Goal: Information Seeking & Learning: Find specific fact

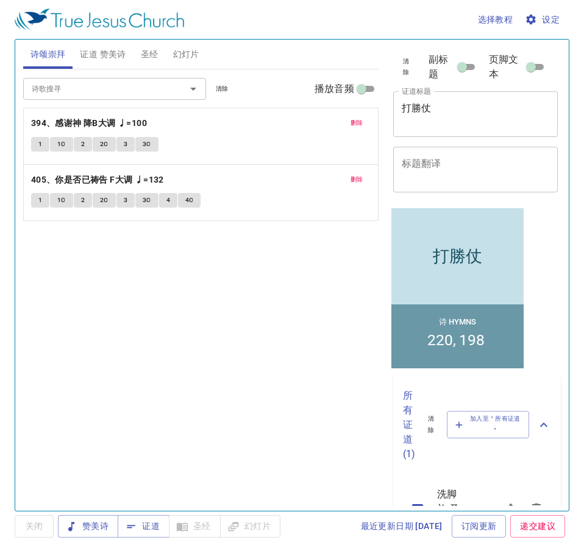
click at [460, 108] on textarea "打勝仗" at bounding box center [475, 113] width 148 height 23
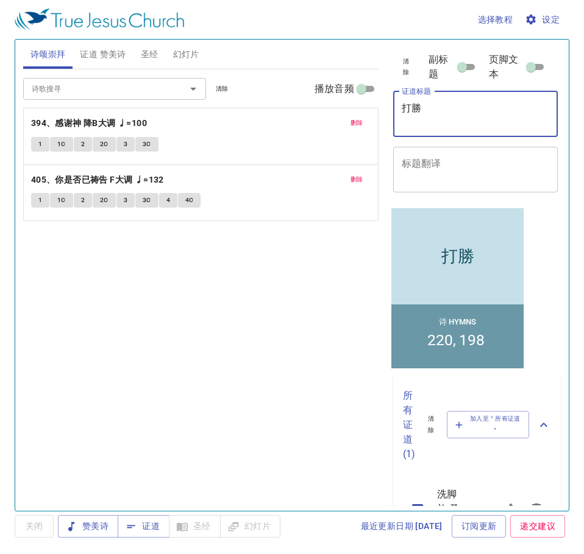
type textarea "打"
type textarea "z"
type textarea "真實虔誠的敬拜"
click at [101, 56] on span "证道 赞美诗" at bounding box center [103, 54] width 46 height 15
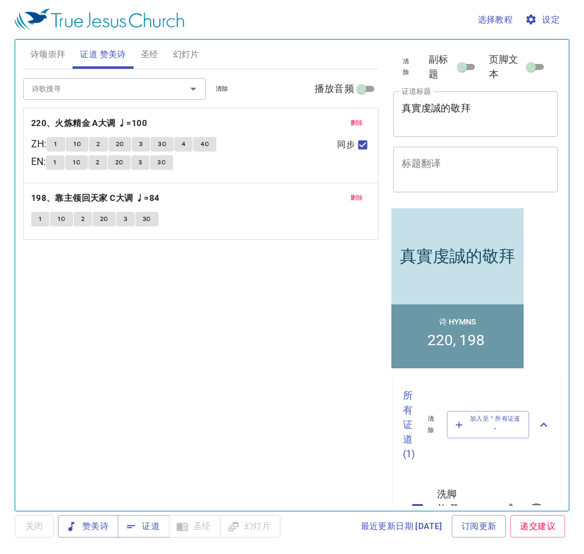
click at [353, 119] on span "删除" at bounding box center [356, 123] width 13 height 11
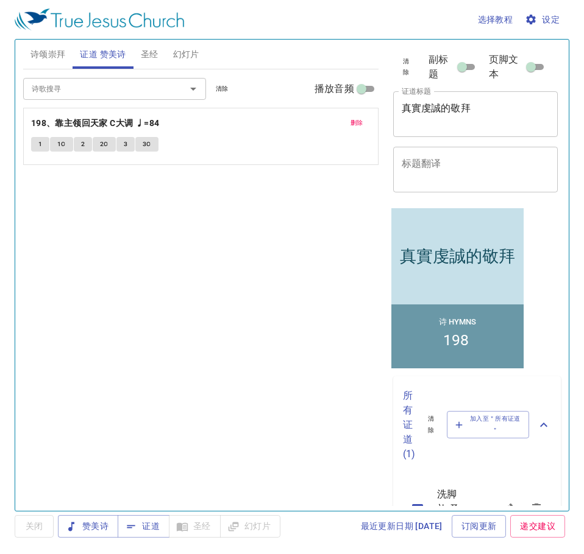
click at [353, 119] on span "删除" at bounding box center [356, 123] width 13 height 11
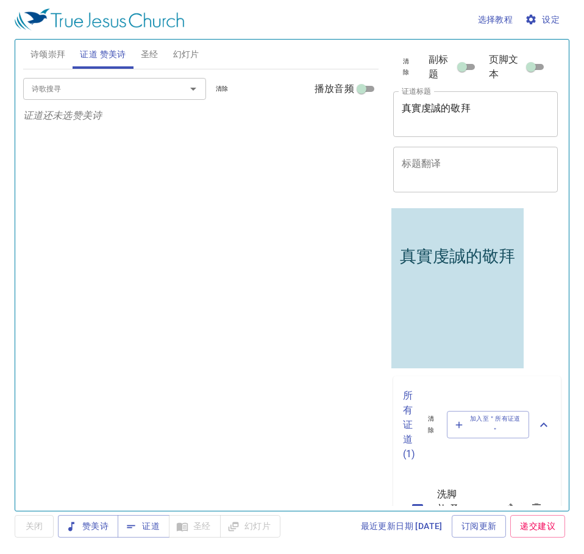
click at [181, 96] on div at bounding box center [185, 88] width 32 height 17
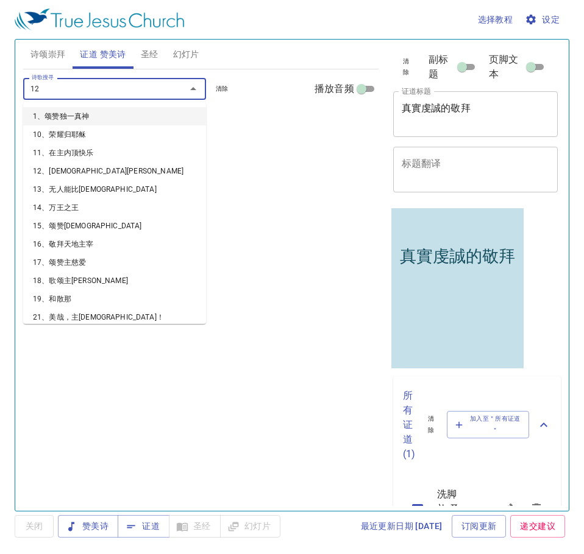
type input "128"
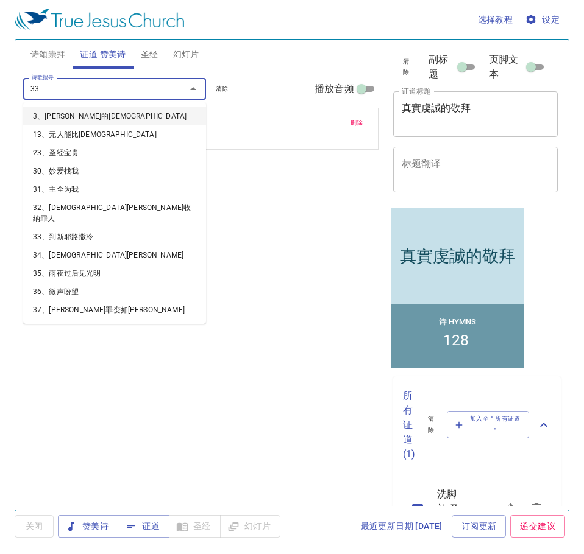
type input "333"
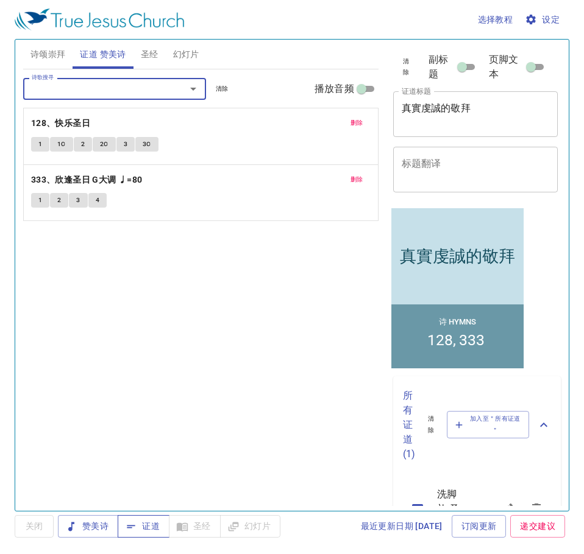
click at [135, 527] on icon "button" at bounding box center [131, 527] width 12 height 12
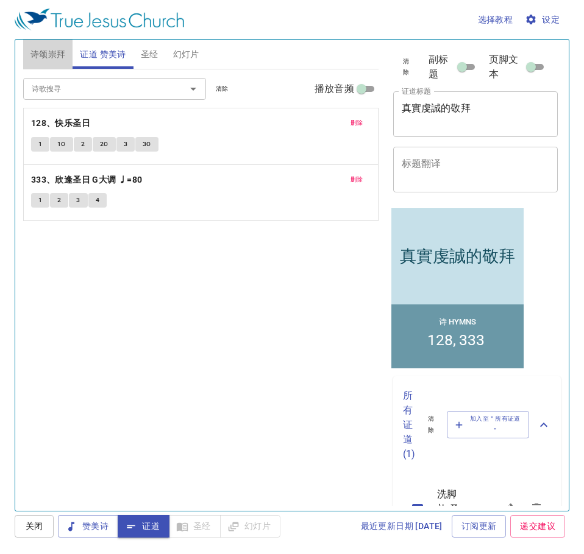
click at [53, 60] on span "诗颂崇拜" at bounding box center [47, 54] width 35 height 15
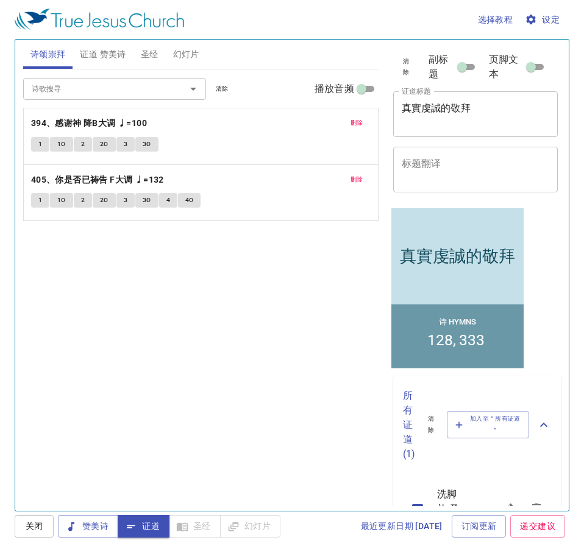
click at [356, 127] on span "删除" at bounding box center [356, 123] width 13 height 11
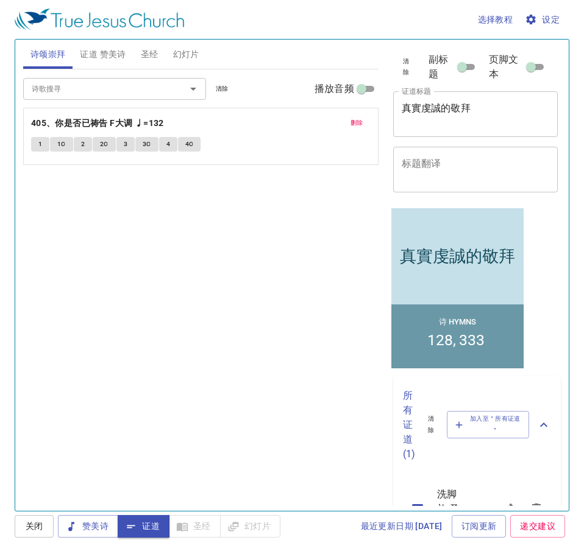
click at [356, 127] on span "删除" at bounding box center [356, 123] width 13 height 11
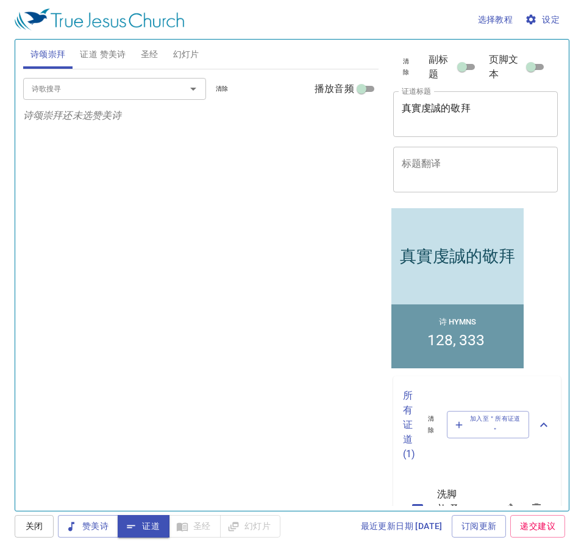
click at [116, 58] on span "证道 赞美诗" at bounding box center [103, 54] width 46 height 15
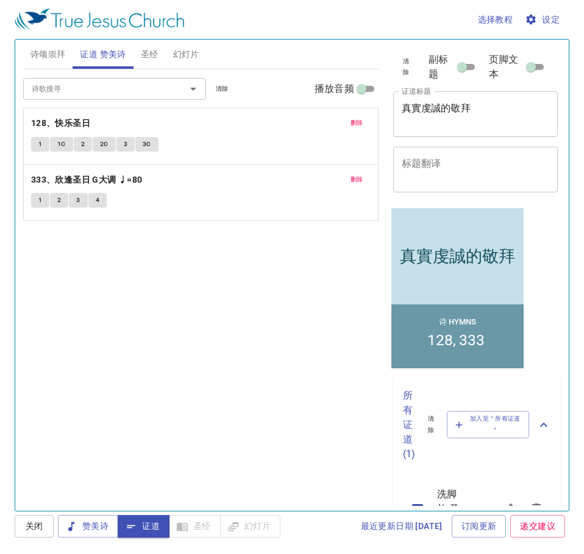
click at [45, 67] on button "诗颂崇拜" at bounding box center [48, 54] width 50 height 29
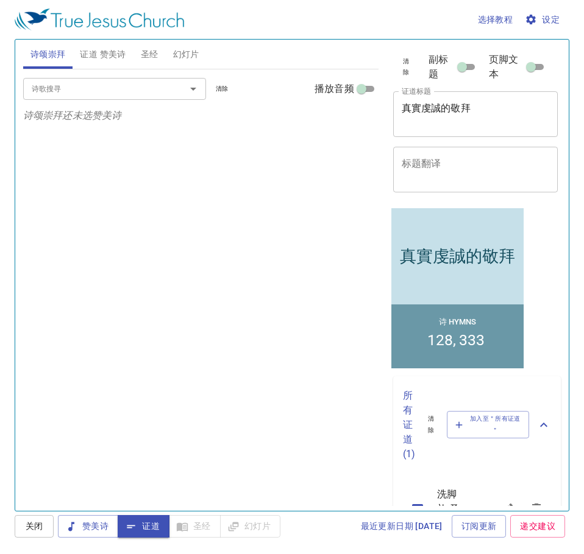
click at [124, 93] on input "诗歌搜寻" at bounding box center [96, 89] width 139 height 14
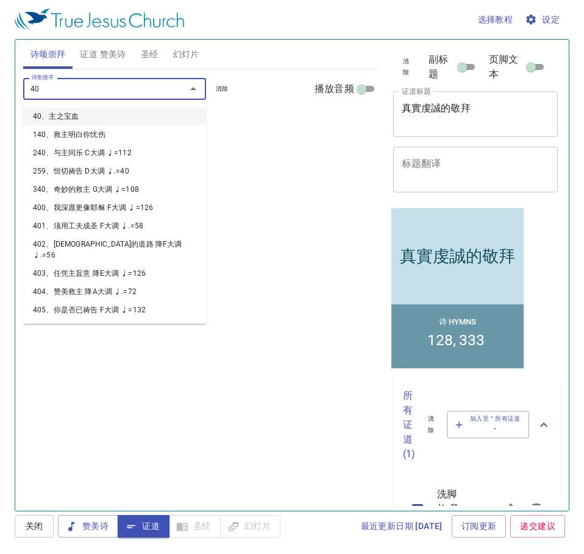
type input "407"
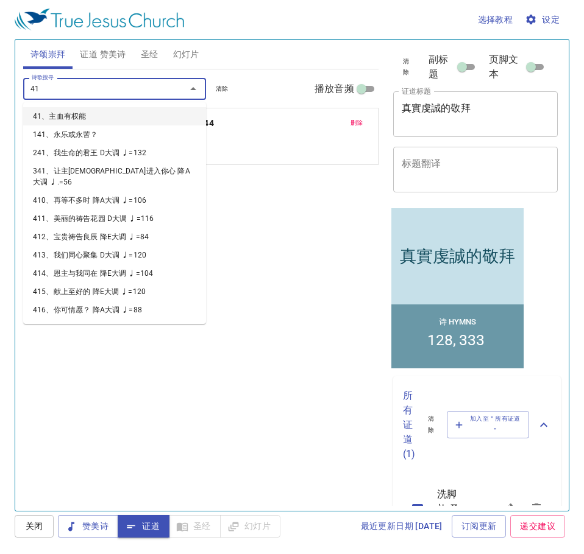
type input "416"
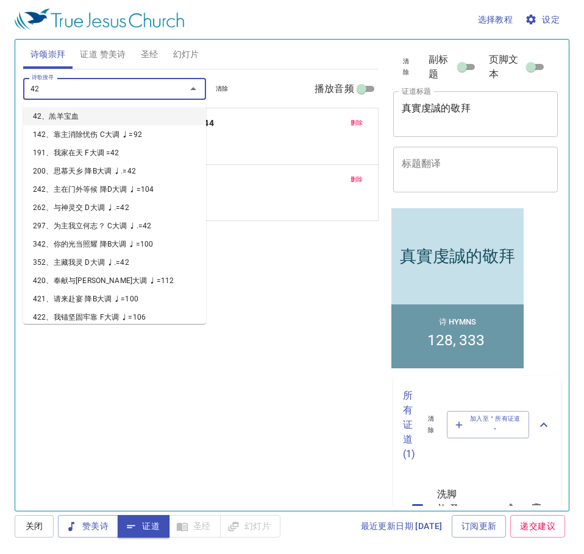
type input "425"
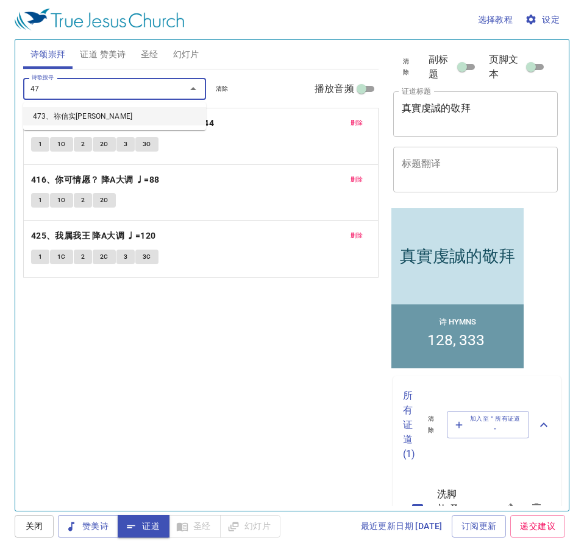
type input "473"
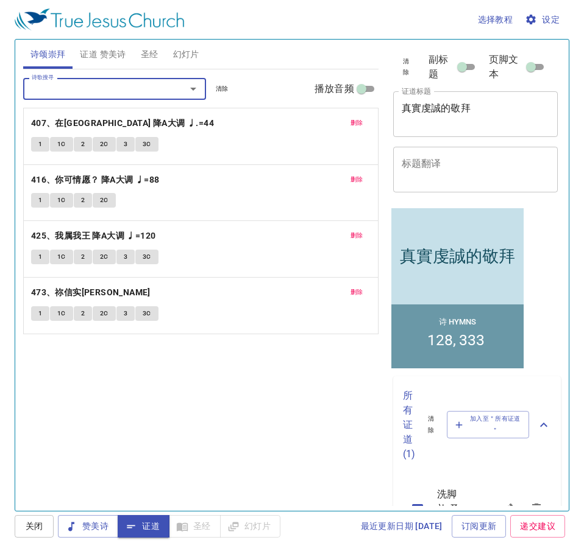
click at [151, 54] on span "圣经" at bounding box center [150, 54] width 18 height 15
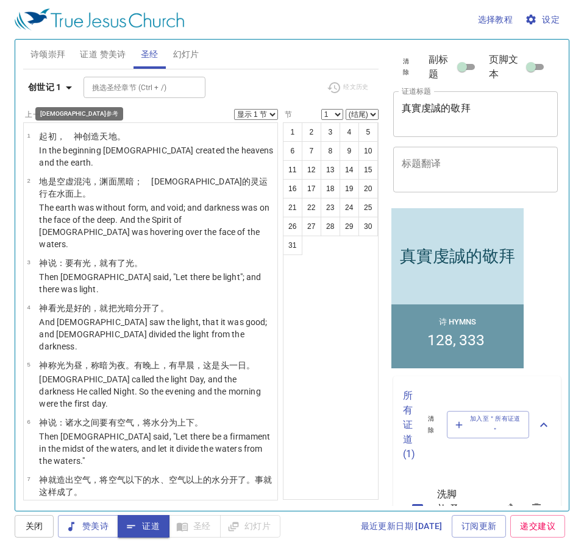
click at [61, 92] on b "创世记 1" at bounding box center [45, 87] width 34 height 15
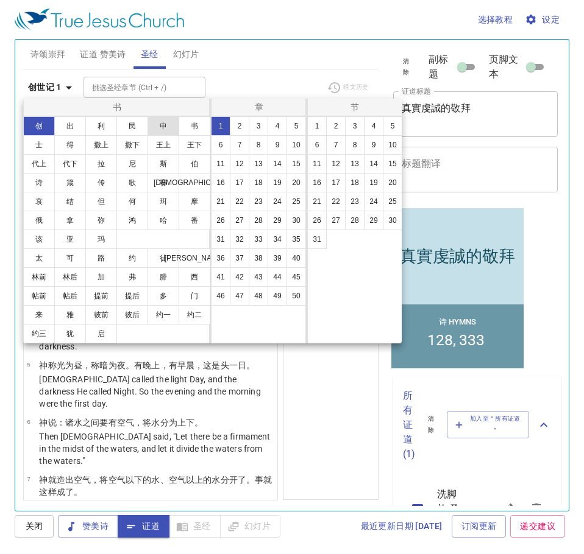
click at [155, 133] on button "申" at bounding box center [163, 125] width 32 height 19
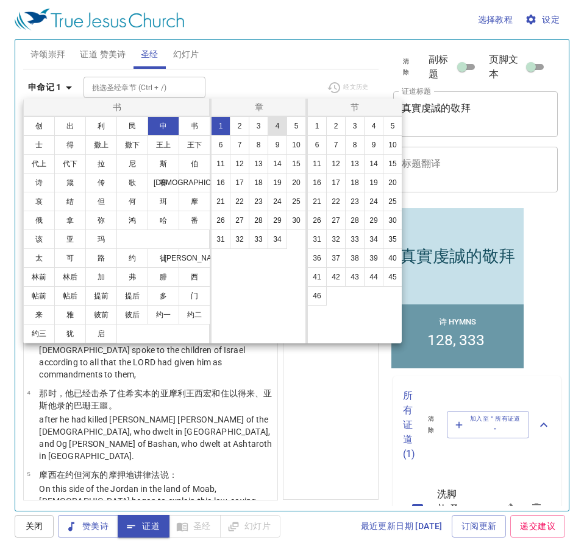
click at [278, 125] on button "4" at bounding box center [276, 125] width 19 height 19
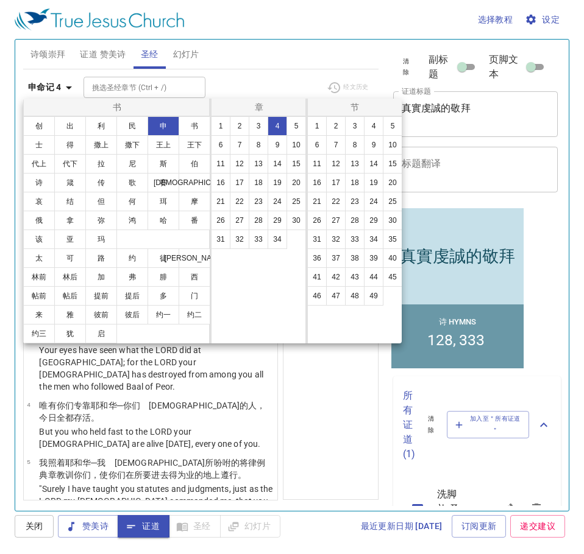
click at [362, 411] on div at bounding box center [292, 277] width 584 height 554
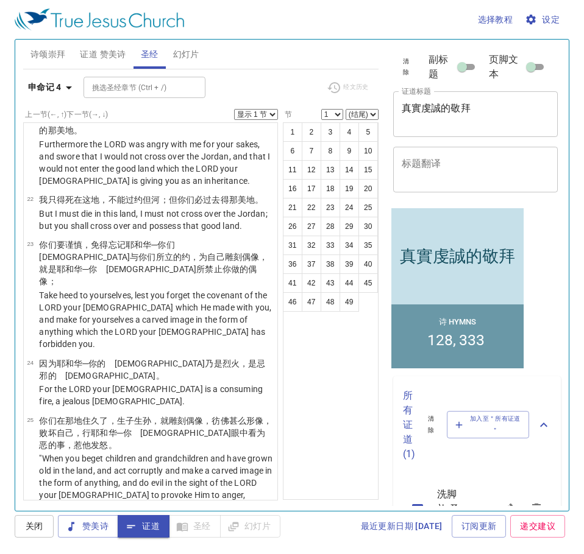
scroll to position [1584, 0]
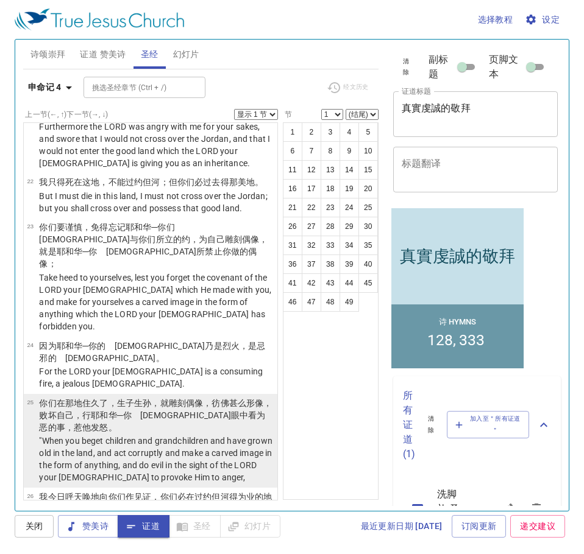
click at [180, 398] on wh1121 "，就雕刻 偶像 ，彷佛甚么形像 ，败坏 自己，行 耶和华 ─你　神 眼 中看为恶 的事，惹他发怒 。" at bounding box center [155, 415] width 233 height 34
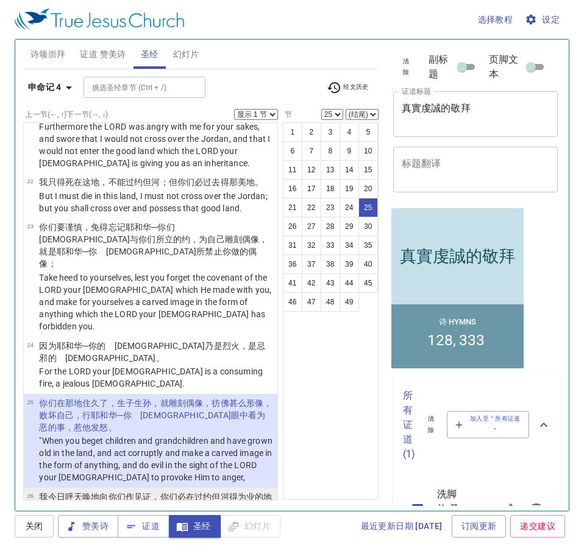
click at [170, 491] on td "我今日 呼 天 唤地 向你们作见证 ，你们必在过 约但河 得 为业的地 上速速 灭尽 ！你们不能在那地上长久 ，必尽行除灭 。" at bounding box center [156, 504] width 235 height 26
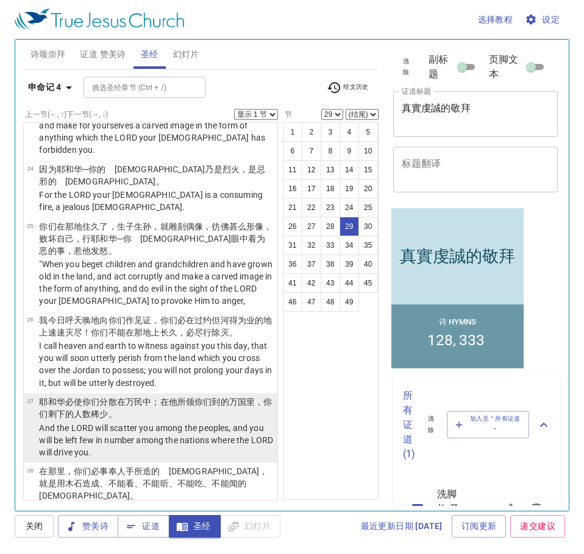
scroll to position [1779, 0]
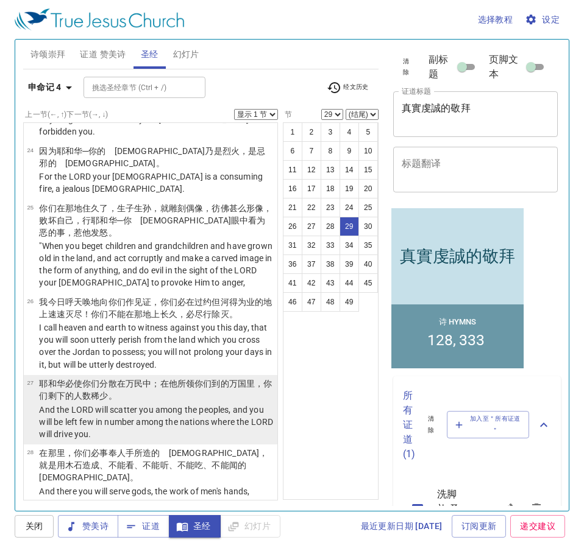
select select "30"
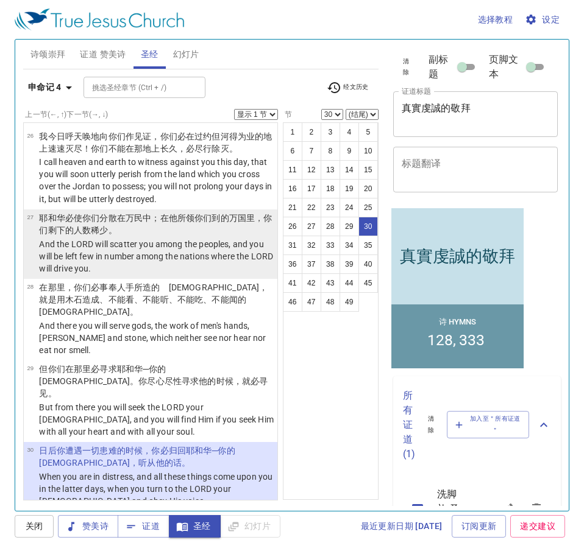
scroll to position [1963, 0]
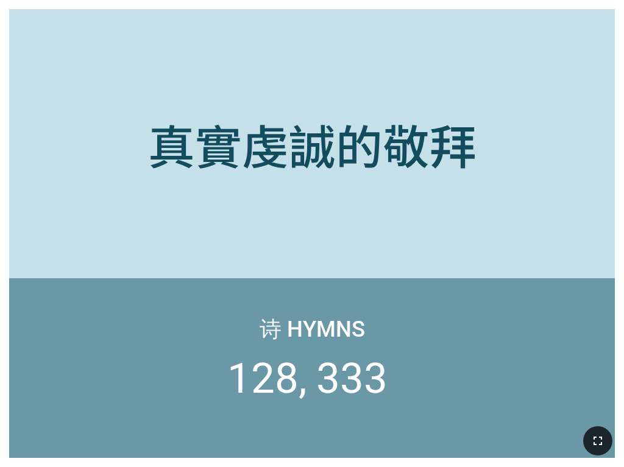
click at [603, 442] on icon "button" at bounding box center [597, 441] width 15 height 15
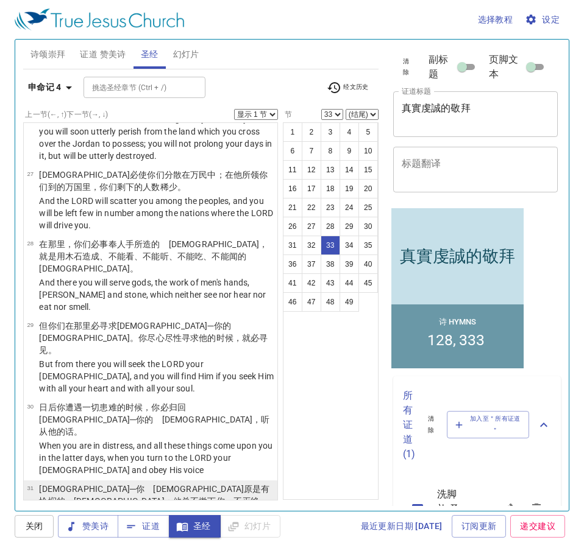
scroll to position [2208, 0]
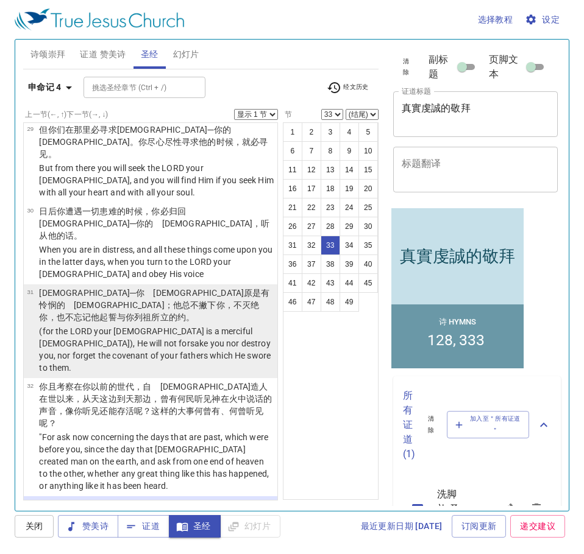
select select "34"
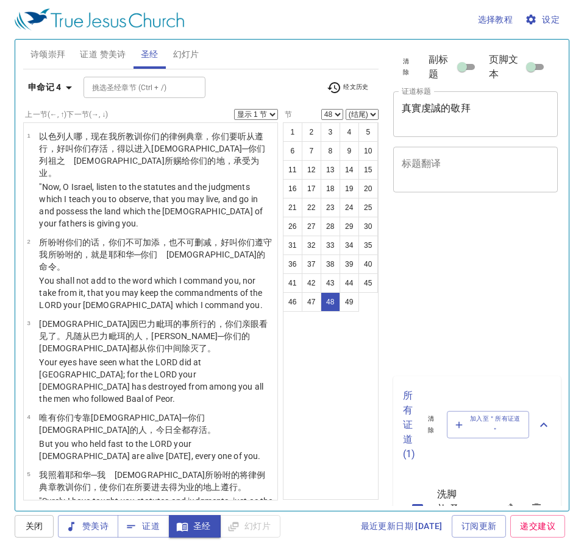
select select "48"
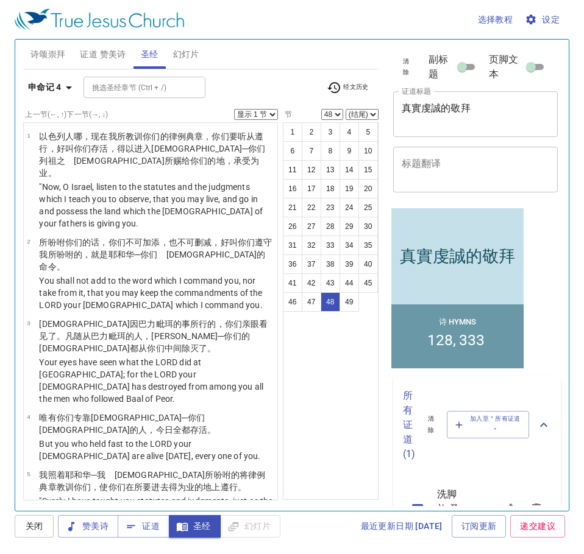
scroll to position [3146, 0]
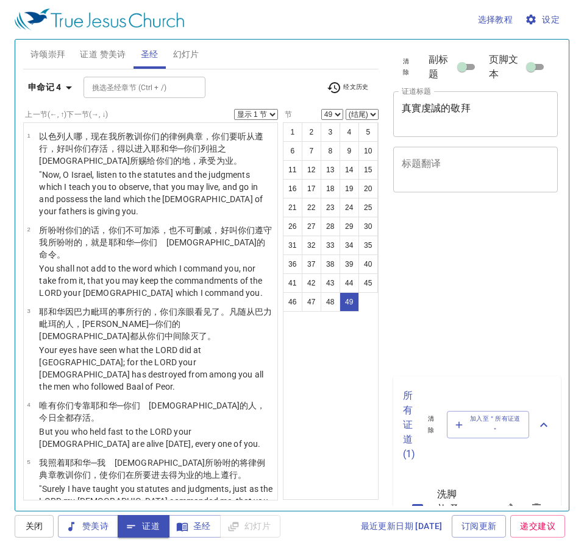
select select "49"
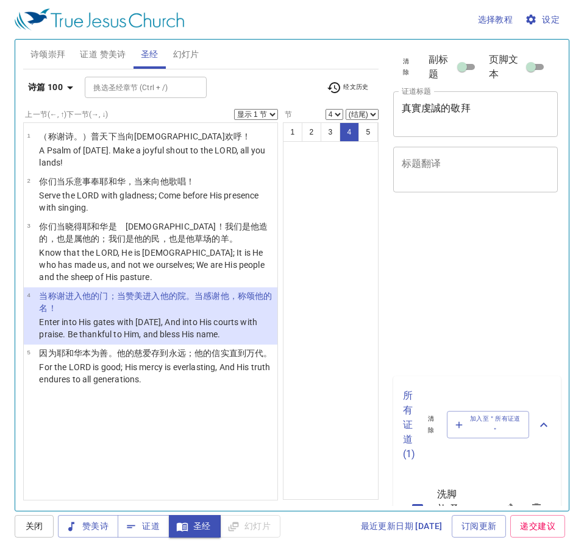
select select "4"
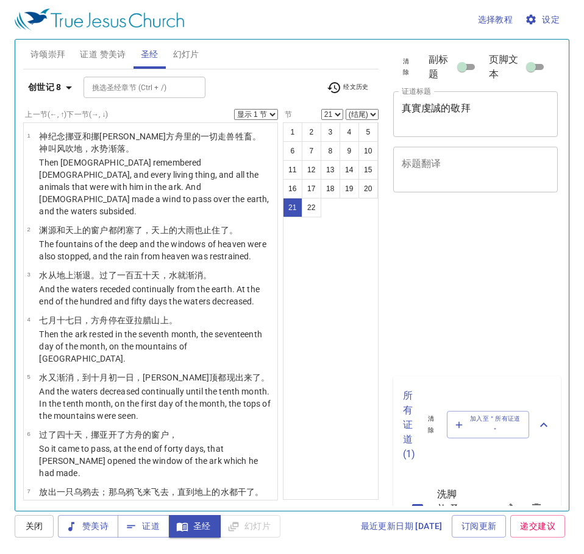
select select "21"
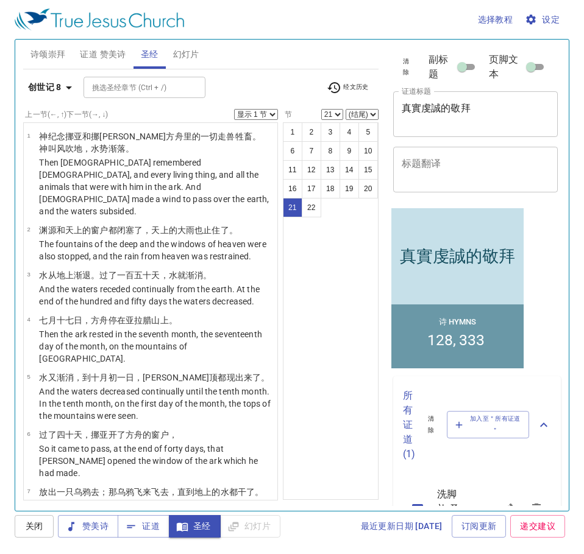
scroll to position [942, 0]
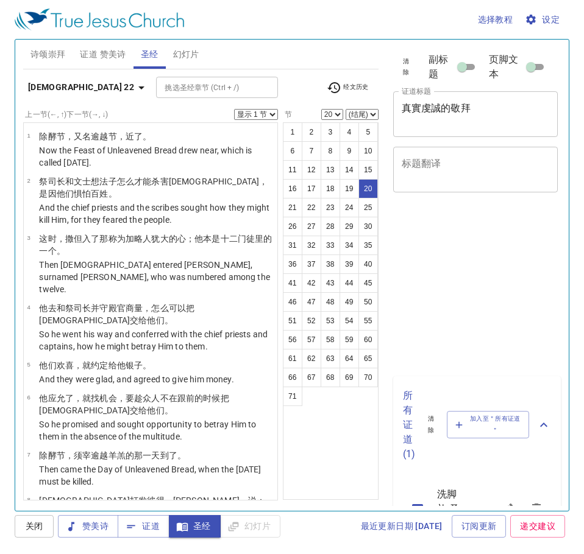
select select "20"
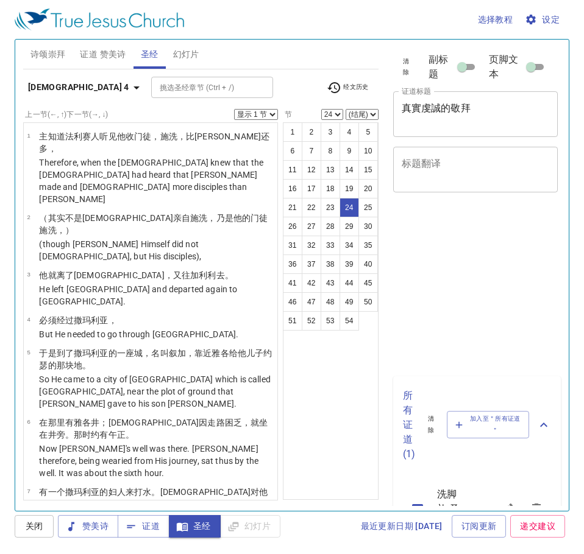
select select "24"
